Goal: Information Seeking & Learning: Get advice/opinions

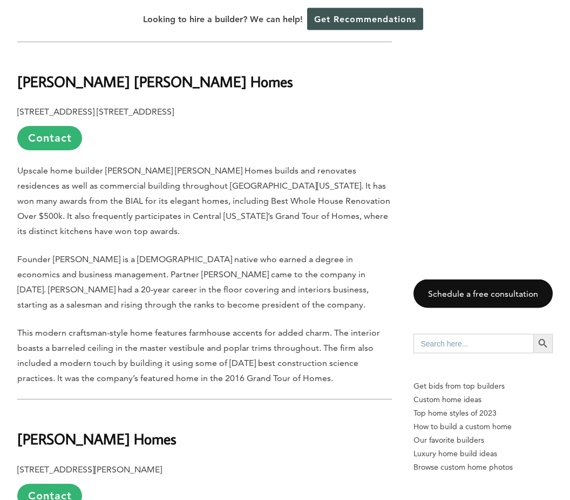
scroll to position [3907, 0]
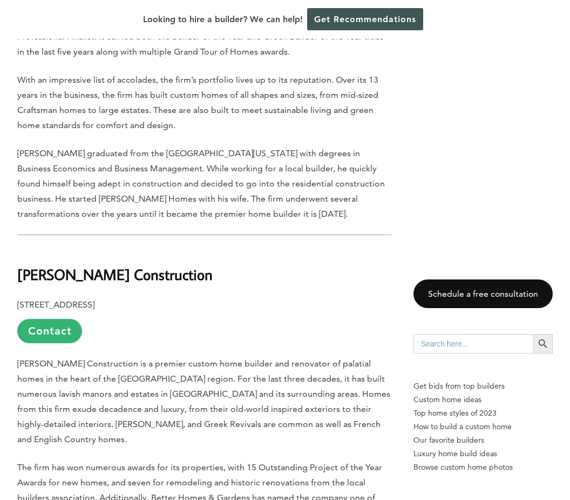
scroll to position [5172, 0]
click at [62, 265] on b "[PERSON_NAME] Construction" at bounding box center [114, 274] width 195 height 19
click at [63, 265] on b "[PERSON_NAME] Construction" at bounding box center [114, 274] width 195 height 19
click at [58, 265] on b "[PERSON_NAME] Construction" at bounding box center [114, 274] width 195 height 19
click at [55, 265] on b "[PERSON_NAME] Construction" at bounding box center [114, 274] width 195 height 19
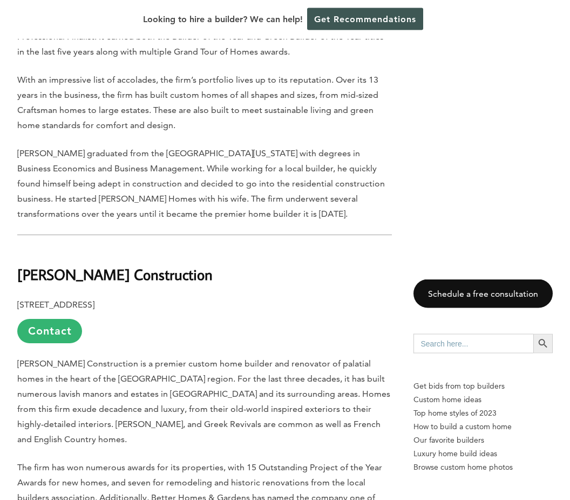
click at [45, 248] on h2 "[PERSON_NAME] Construction" at bounding box center [204, 266] width 375 height 37
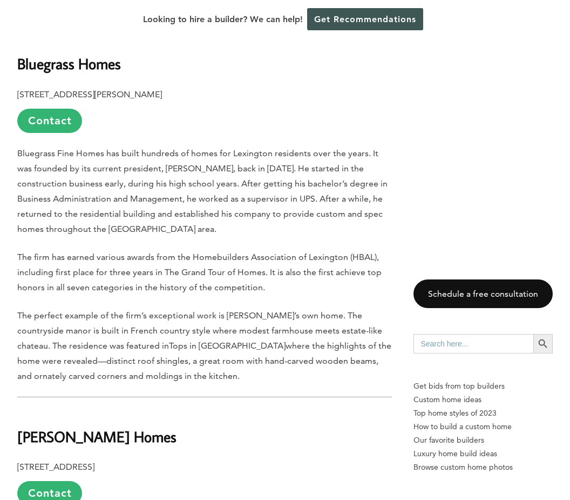
scroll to position [4638, 0]
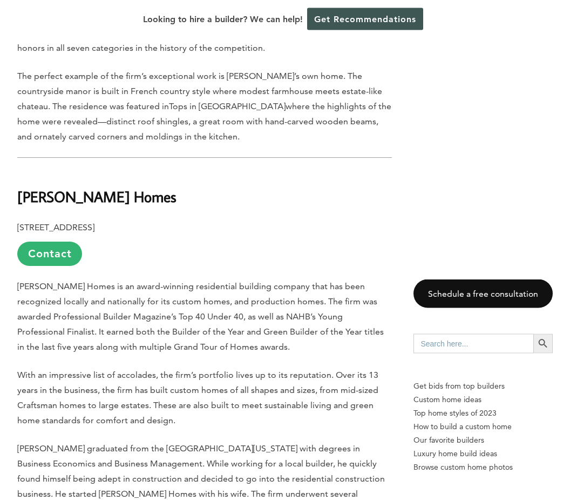
scroll to position [5057, 0]
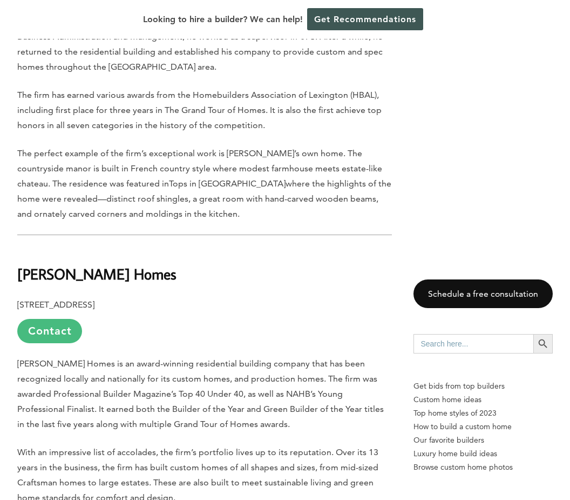
click at [56, 319] on link "Contact" at bounding box center [49, 331] width 65 height 24
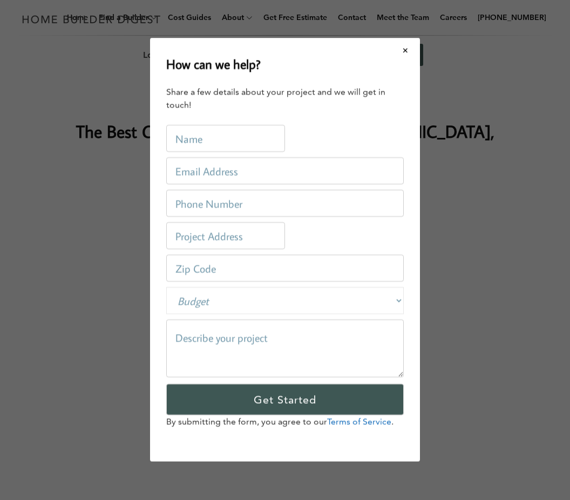
scroll to position [0, 0]
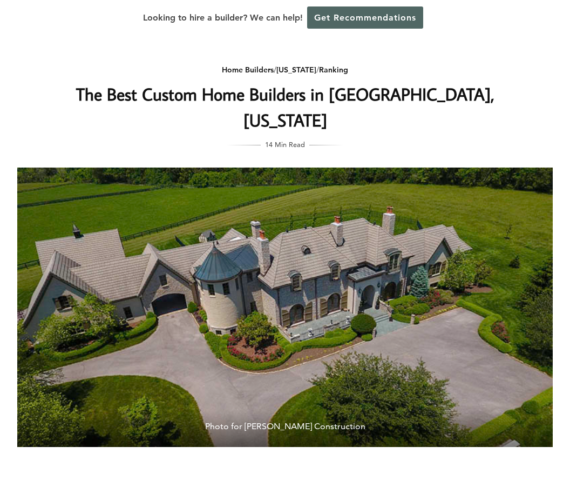
click at [408, 44] on link "Get Recommendations" at bounding box center [365, 55] width 116 height 22
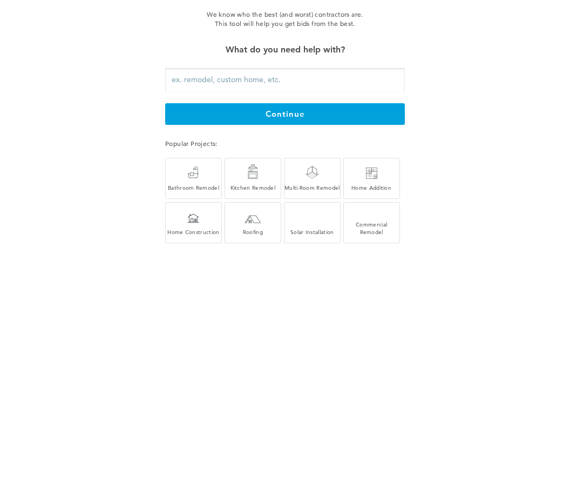
scroll to position [37, 0]
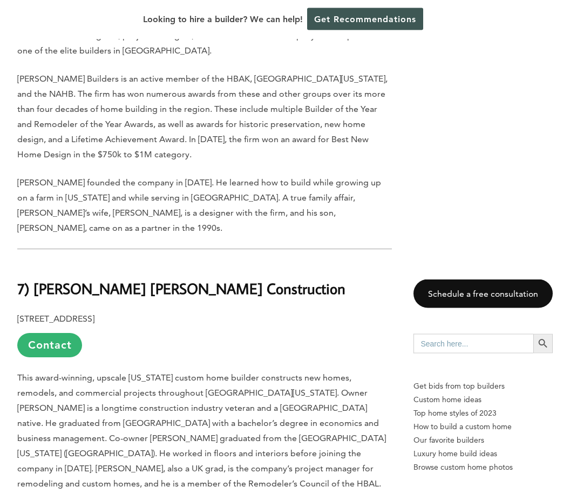
scroll to position [3579, 0]
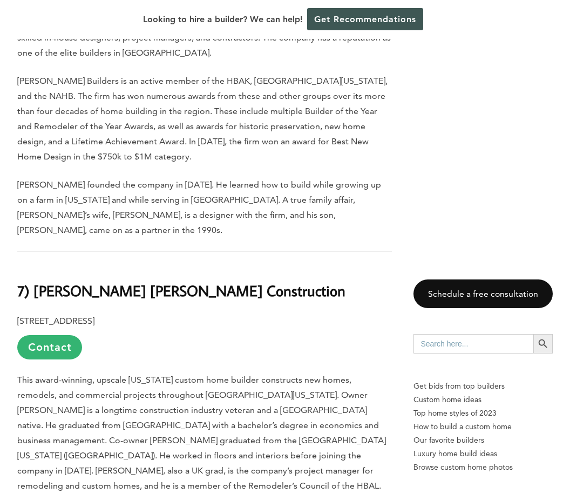
click at [54, 281] on b "7) Atchison Heller Construction" at bounding box center [181, 290] width 328 height 19
click at [55, 281] on b "7) Atchison Heller Construction" at bounding box center [181, 290] width 328 height 19
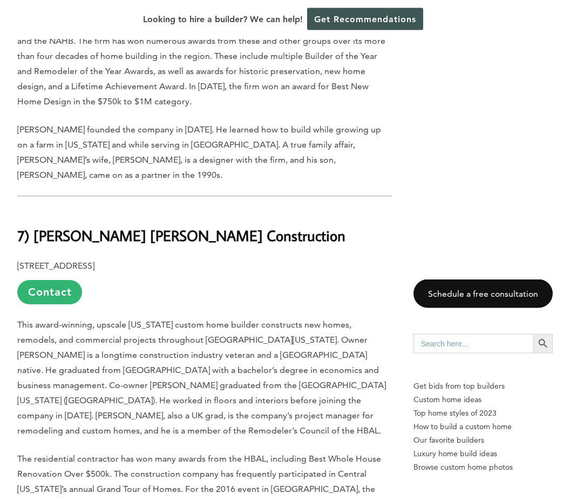
scroll to position [3634, 0]
click at [49, 280] on link "Contact" at bounding box center [49, 292] width 65 height 24
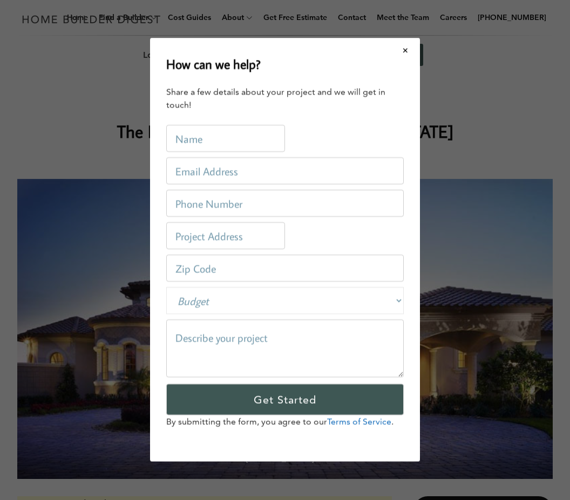
scroll to position [0, 0]
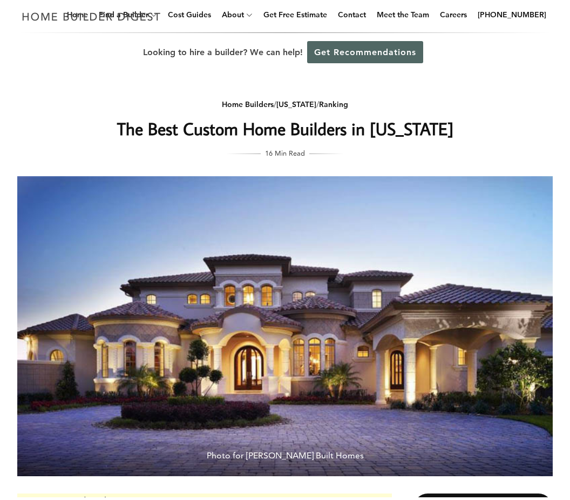
click at [413, 45] on link "Get Recommendations" at bounding box center [365, 55] width 116 height 22
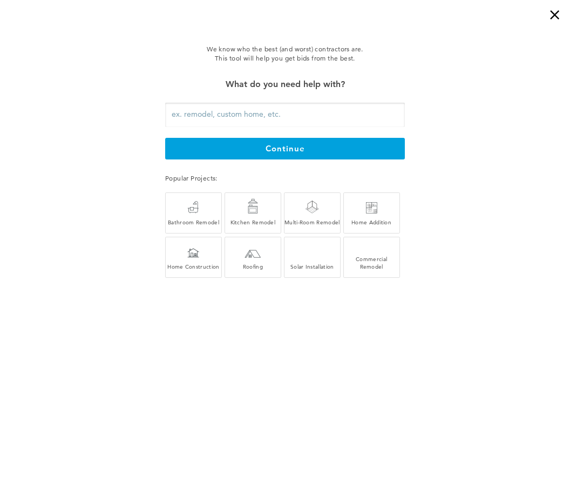
scroll to position [3, 0]
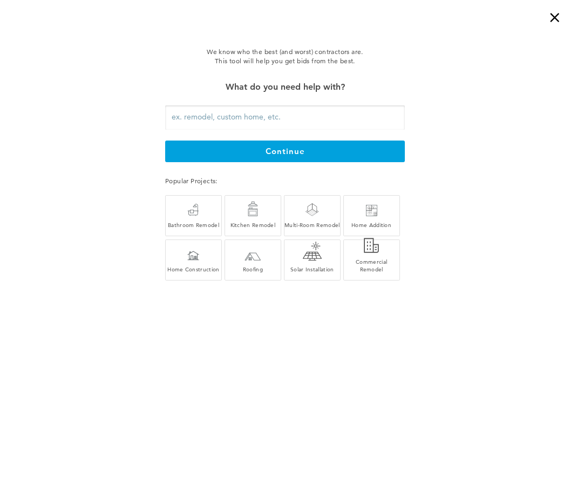
click at [550, 20] on div "×" at bounding box center [560, 11] width 22 height 22
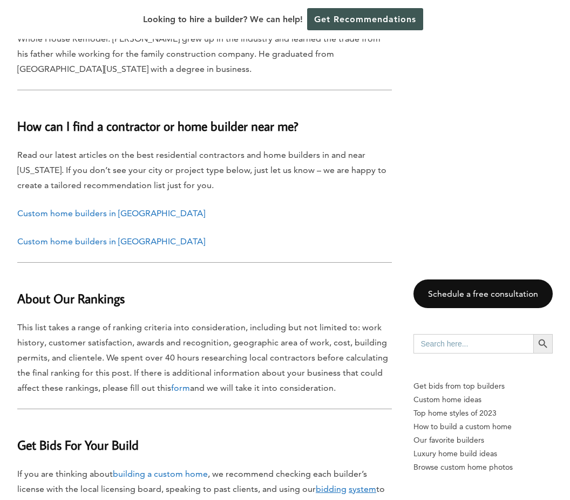
scroll to position [6298, 0]
